Goal: Task Accomplishment & Management: Manage account settings

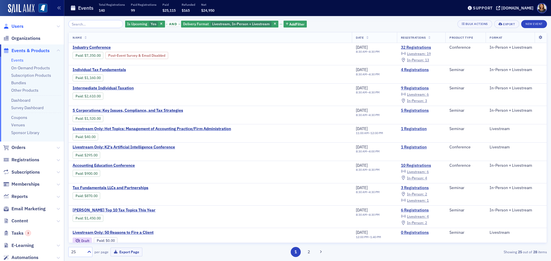
click at [16, 26] on span "Users" at bounding box center [17, 26] width 12 height 6
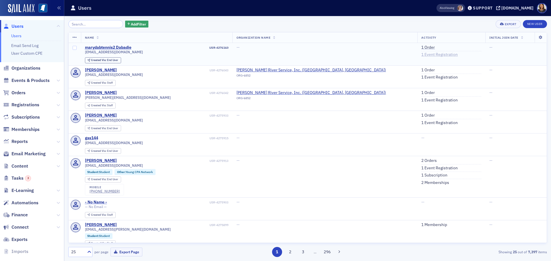
click at [421, 55] on link "1 Event Registration" at bounding box center [439, 54] width 36 height 5
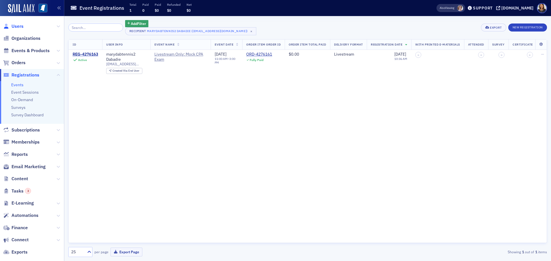
click at [15, 26] on span "Users" at bounding box center [17, 26] width 12 height 6
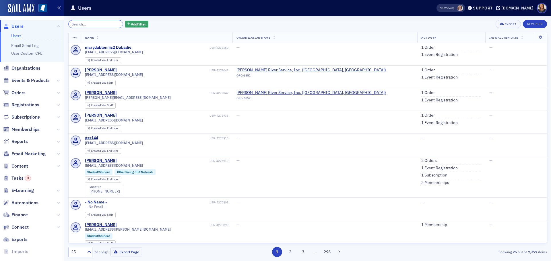
click at [86, 24] on input "search" at bounding box center [95, 24] width 55 height 8
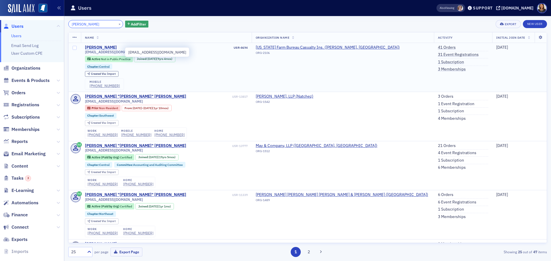
type input "[PERSON_NAME]"
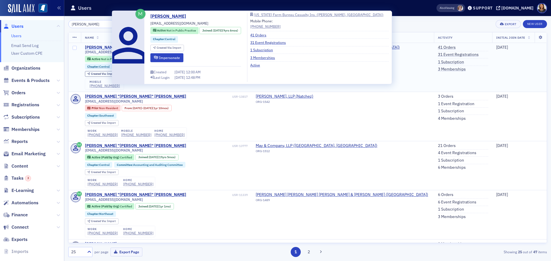
click at [103, 48] on div "[PERSON_NAME]" at bounding box center [101, 47] width 32 height 5
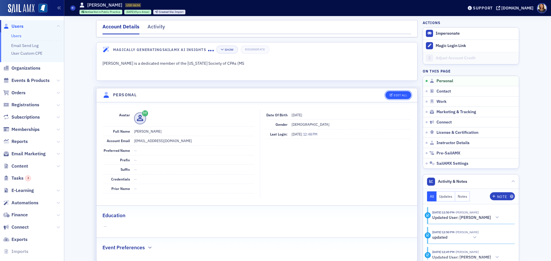
click at [399, 94] on div "Edit All" at bounding box center [400, 95] width 13 height 3
select select "US"
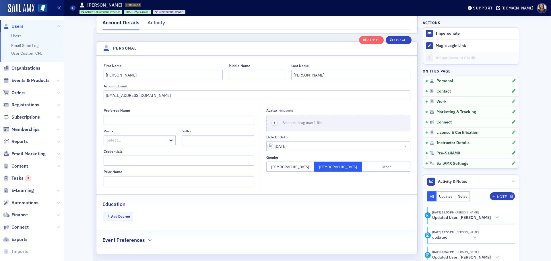
scroll to position [67, 0]
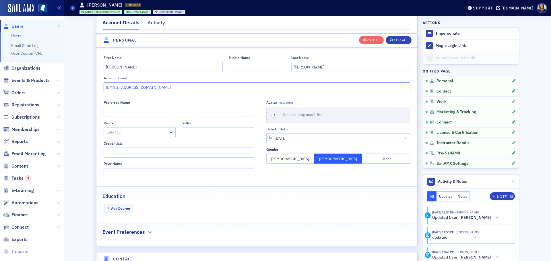
drag, startPoint x: 166, startPoint y: 84, endPoint x: 69, endPoint y: 82, distance: 97.6
click at [64, 82] on div "Users Users Email Send Log User Custom CPE Organizations Events & Products Orde…" at bounding box center [275, 130] width 551 height 261
type input "[PERSON_NAME][EMAIL_ADDRESS][PERSON_NAME][DOMAIN_NAME]"
click at [396, 40] on button "Save All" at bounding box center [399, 40] width 26 height 8
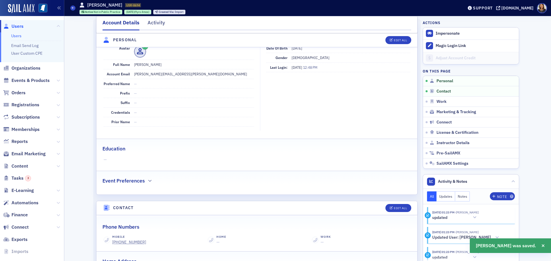
scroll to position [0, 0]
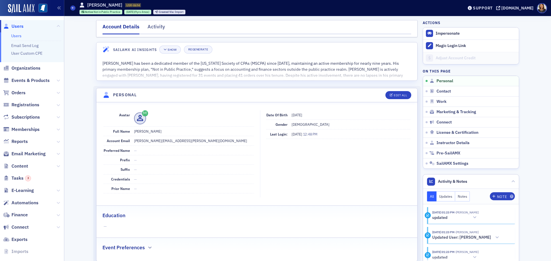
click at [398, 91] on header "Personal Edit All" at bounding box center [256, 95] width 321 height 14
click at [400, 95] on div "Edit All" at bounding box center [400, 95] width 13 height 3
select select "US"
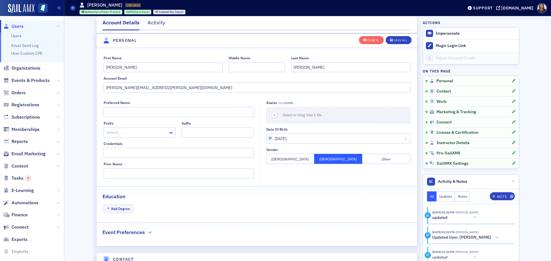
scroll to position [67, 0]
click at [155, 87] on input "[PERSON_NAME][EMAIL_ADDRESS][PERSON_NAME][DOMAIN_NAME]" at bounding box center [257, 87] width 307 height 10
type input "[PERSON_NAME][EMAIL_ADDRESS][PERSON_NAME][DOMAIN_NAME]"
click at [396, 36] on div "Cancel Save All" at bounding box center [385, 40] width 53 height 12
click at [402, 40] on div "Save All" at bounding box center [400, 40] width 14 height 3
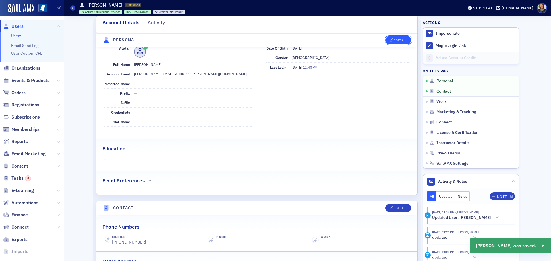
click at [398, 39] on div "Edit All" at bounding box center [400, 40] width 13 height 3
select select "US"
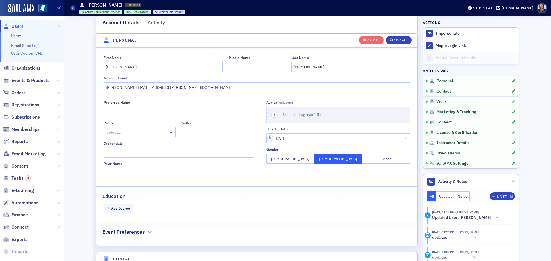
click at [14, 23] on span "Users" at bounding box center [17, 26] width 12 height 6
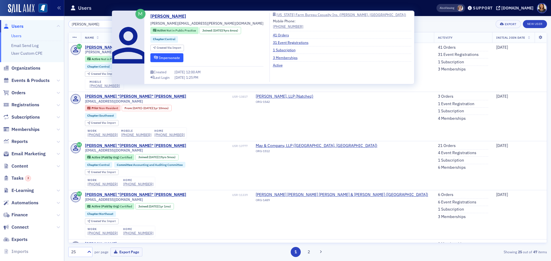
click at [170, 57] on button "Impersonate" at bounding box center [166, 57] width 33 height 9
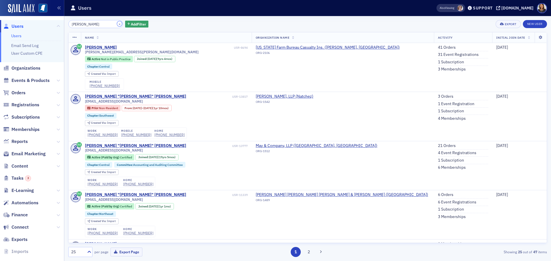
click at [117, 23] on button "×" at bounding box center [119, 23] width 5 height 5
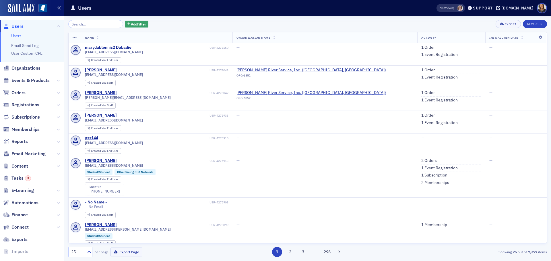
click at [16, 25] on span "Users" at bounding box center [17, 26] width 12 height 6
